Goal: Task Accomplishment & Management: Manage account settings

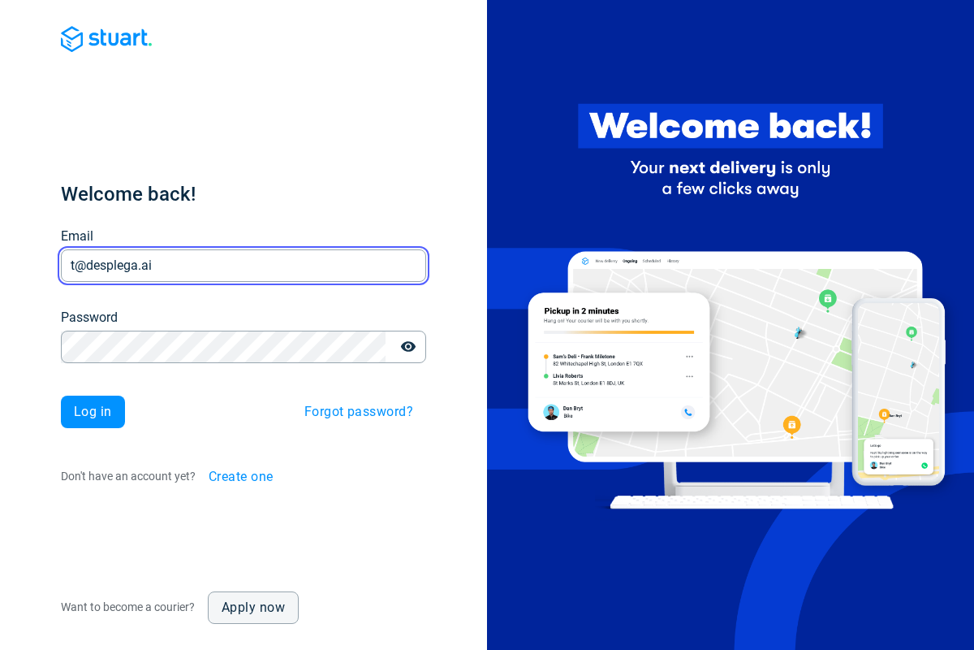
type input "t@desplega.ai"
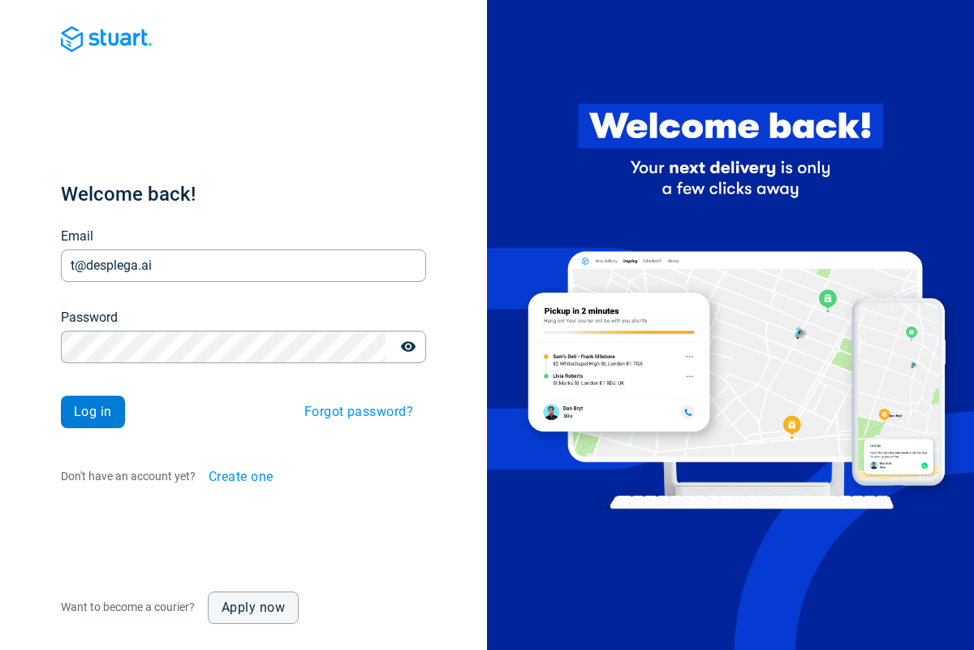
click at [93, 412] on span "Log in" at bounding box center [93, 411] width 38 height 13
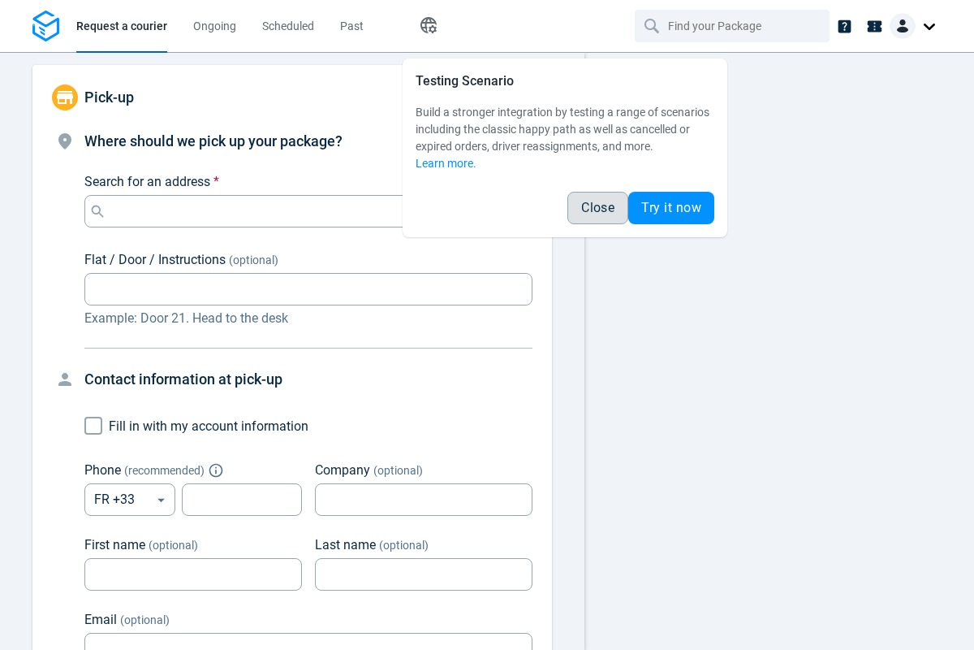
click at [598, 208] on span "Close" at bounding box center [597, 207] width 33 height 13
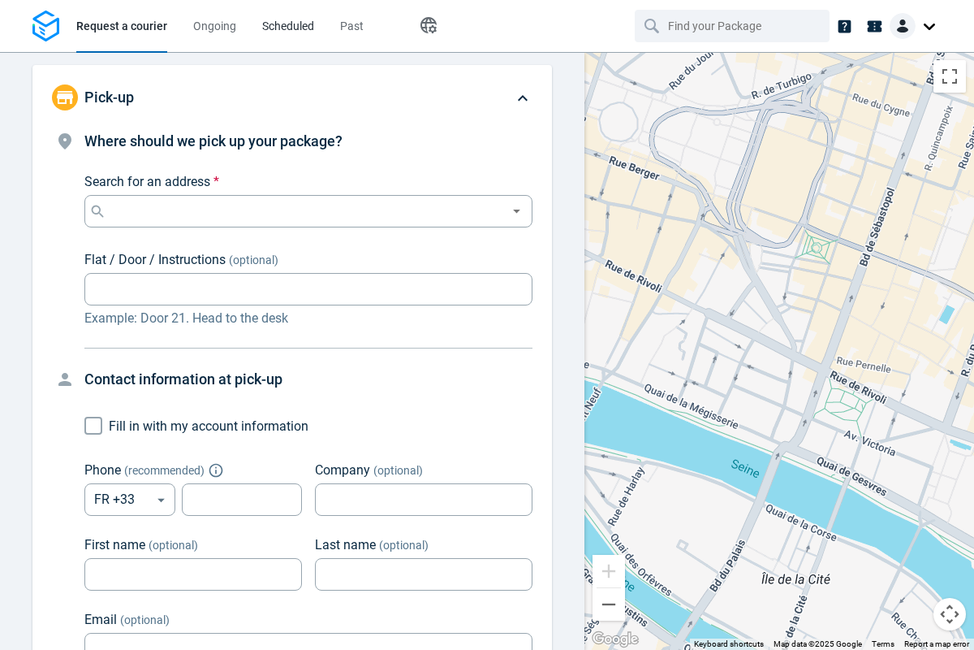
click at [288, 26] on span "Scheduled" at bounding box center [288, 25] width 52 height 13
